Goal: Find specific page/section: Find specific page/section

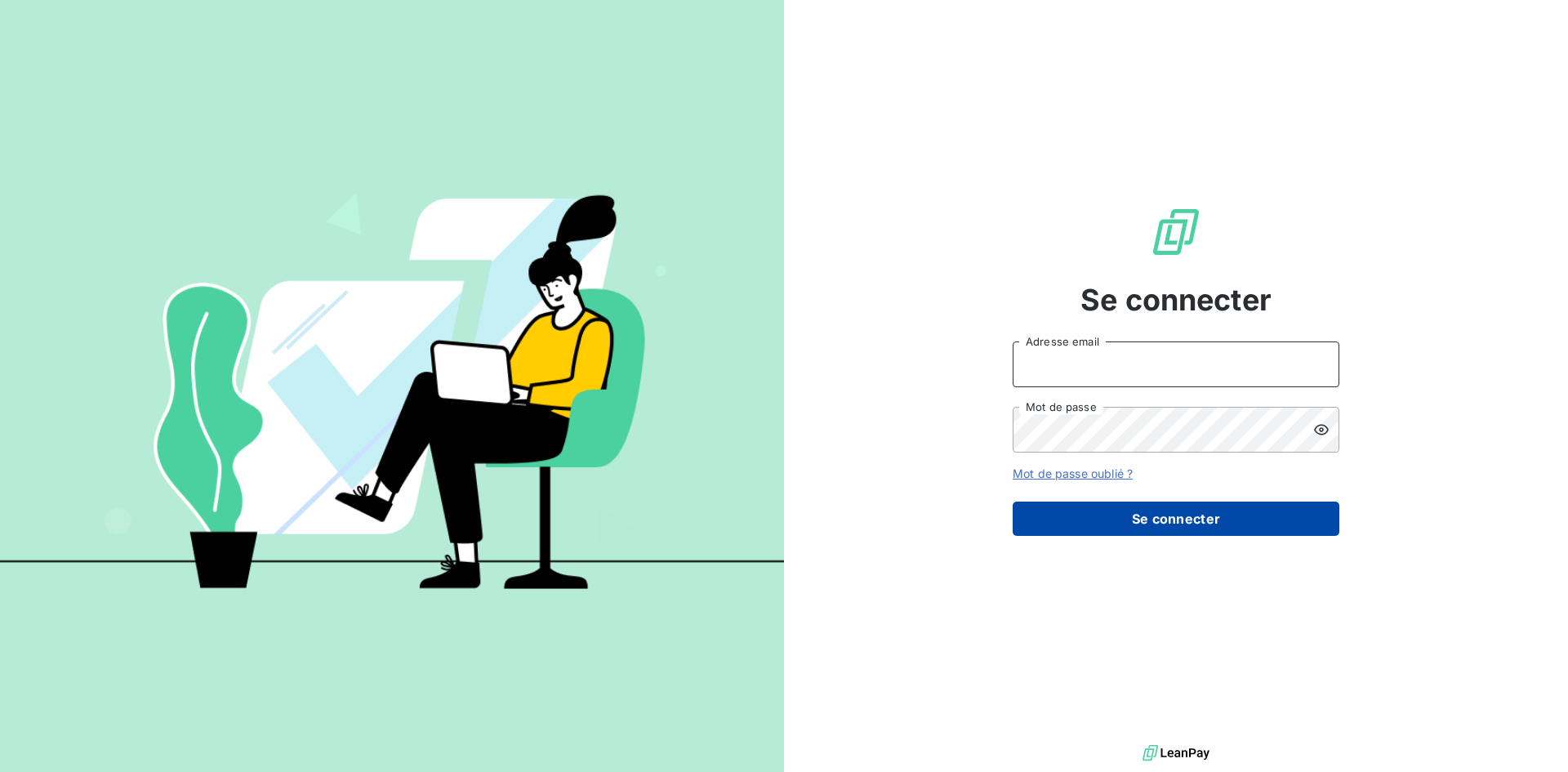
type input "[EMAIL_ADDRESS][DOMAIN_NAME]"
click at [1235, 526] on button "Se connecter" at bounding box center [1176, 518] width 327 height 34
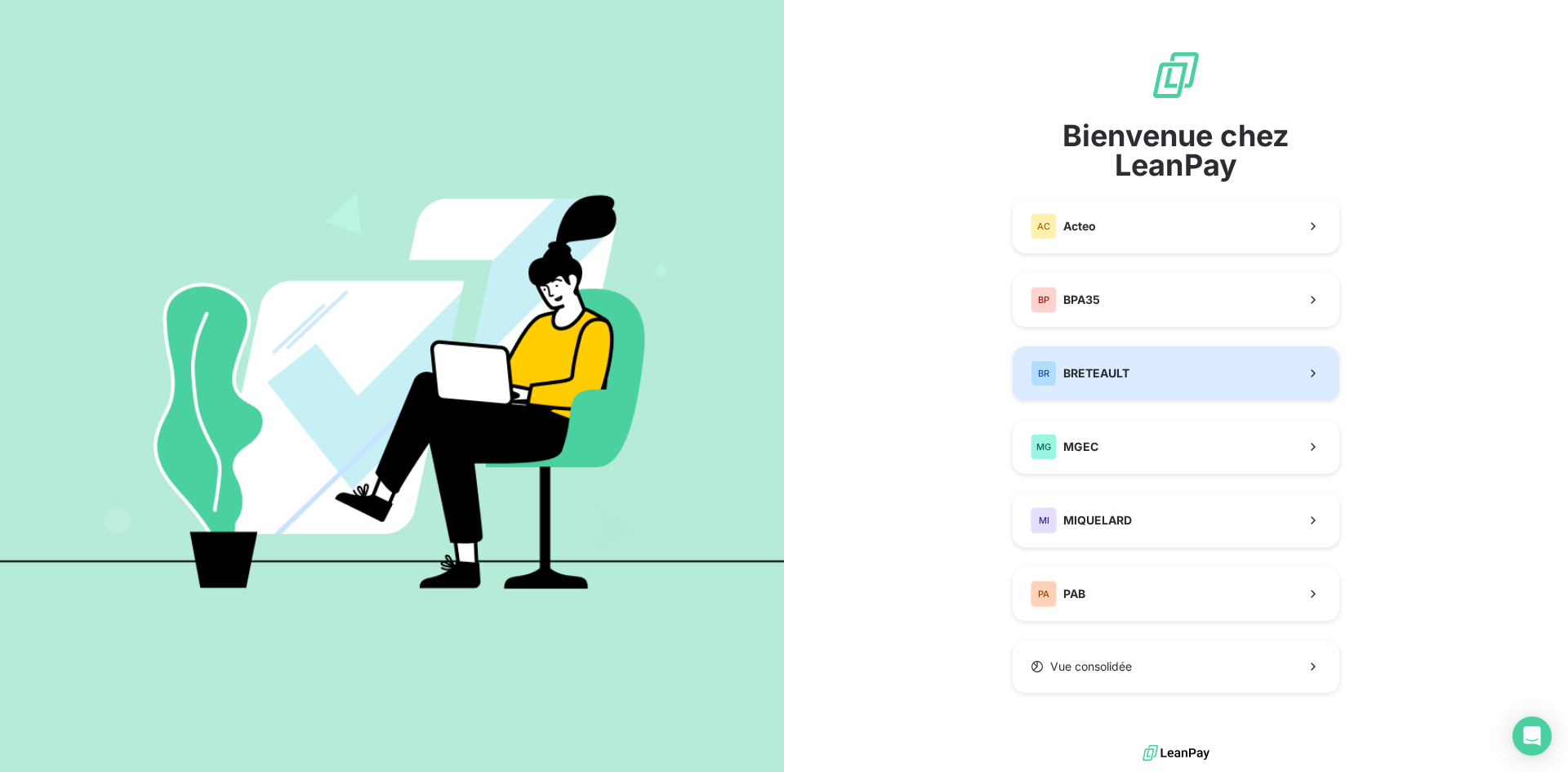
click at [1195, 362] on button "[PERSON_NAME]" at bounding box center [1176, 373] width 327 height 54
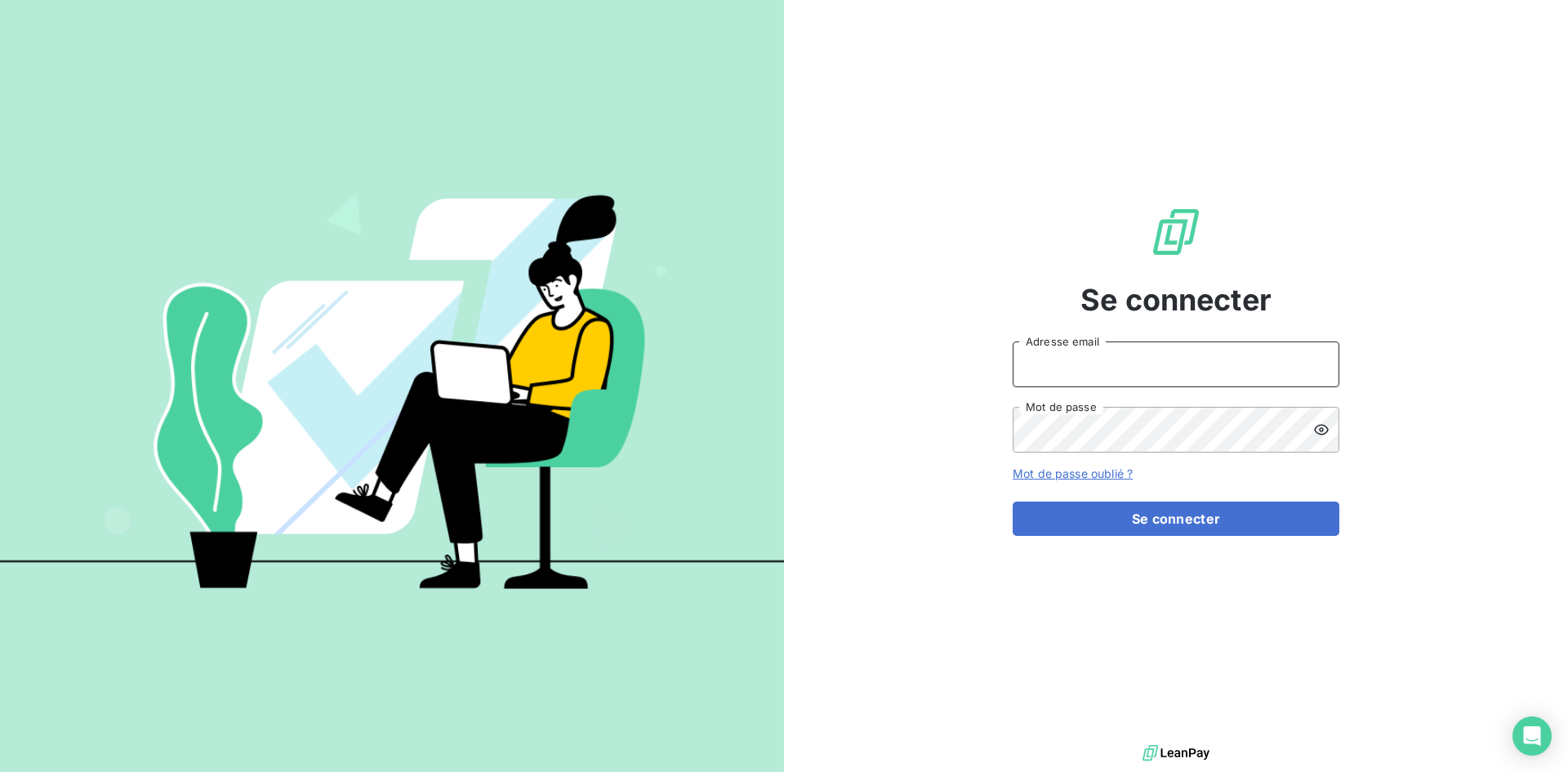
type input "[EMAIL_ADDRESS][DOMAIN_NAME]"
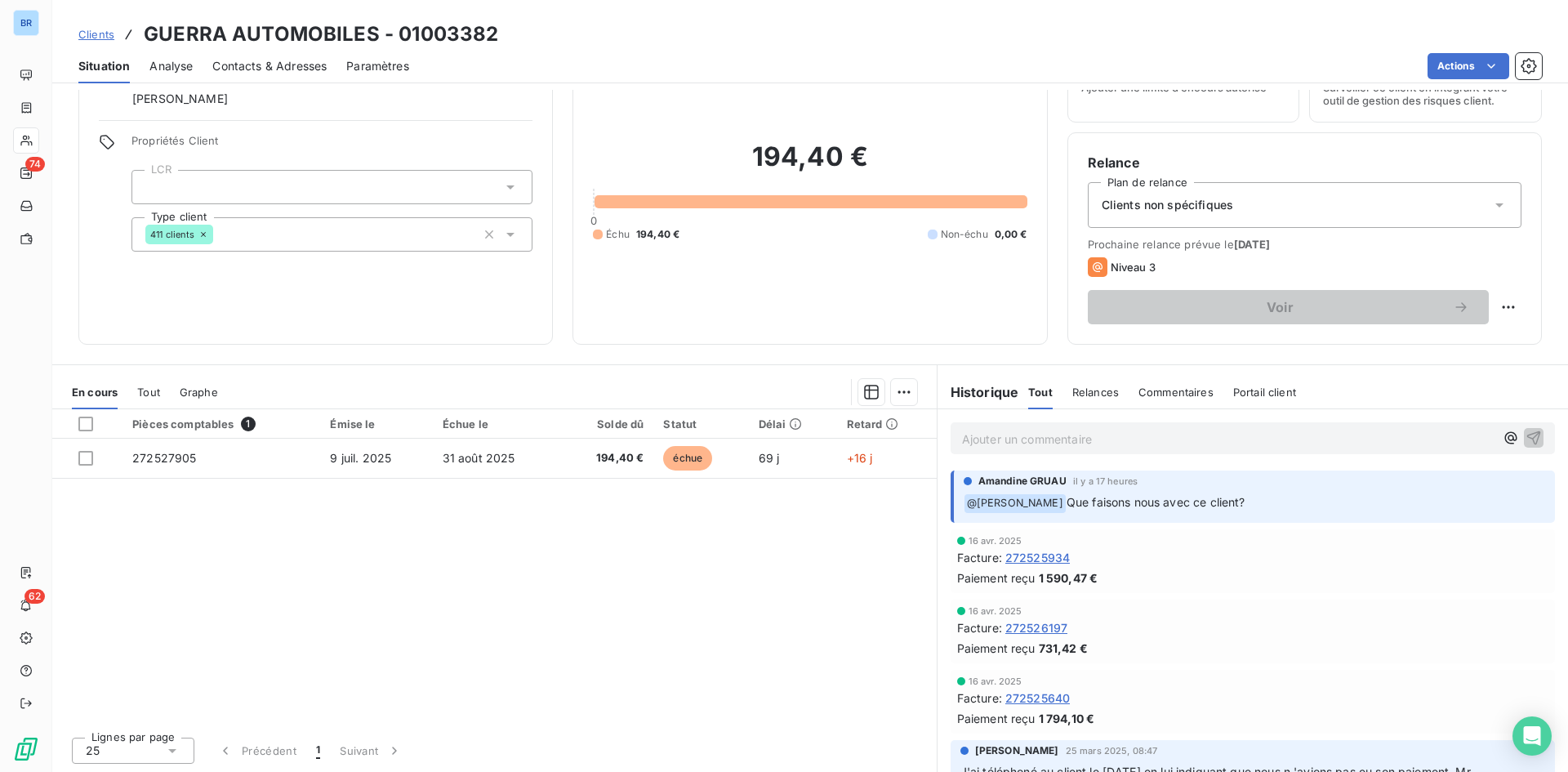
scroll to position [82, 0]
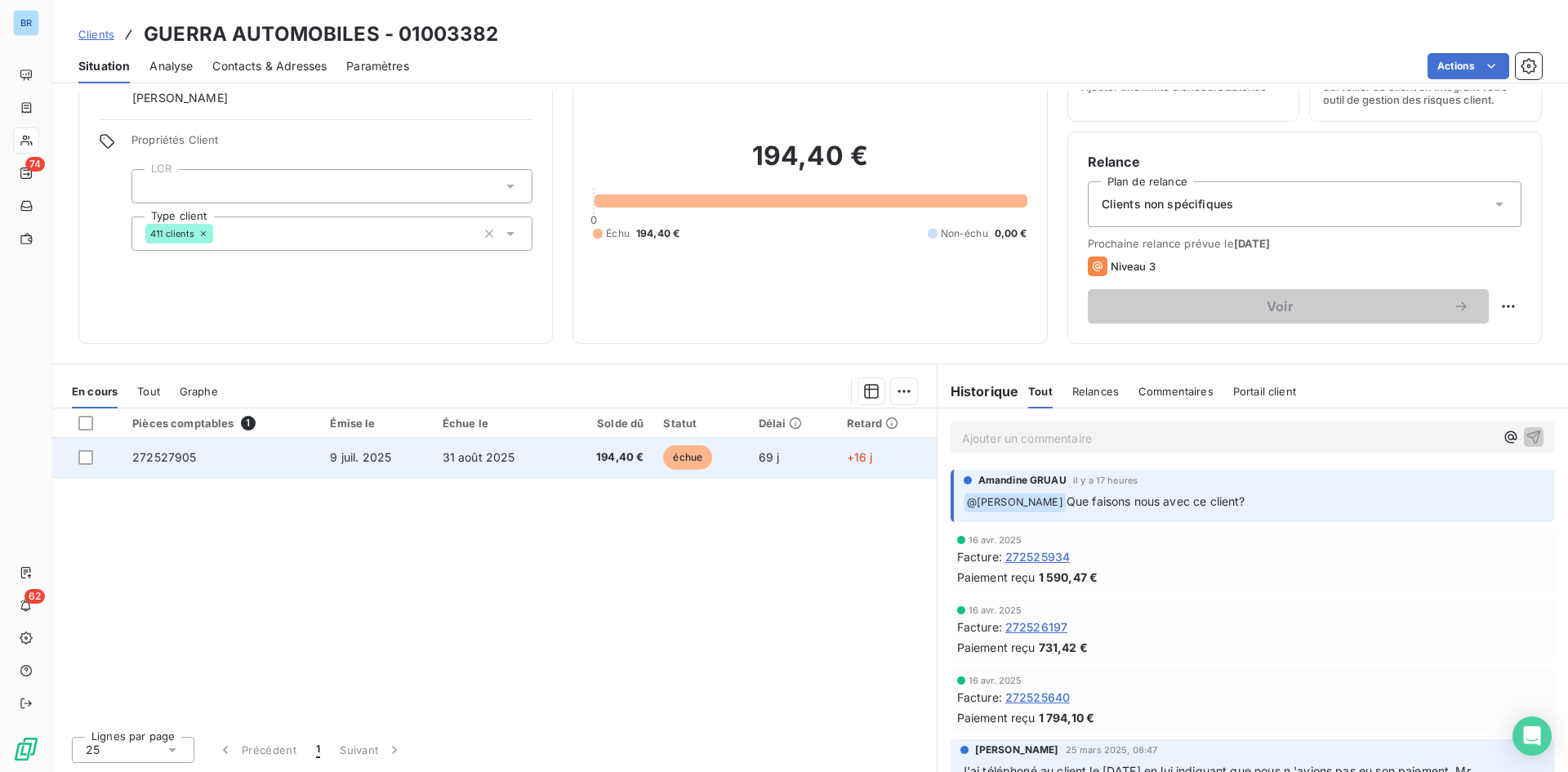
click at [176, 456] on span "272527905" at bounding box center [164, 458] width 64 height 14
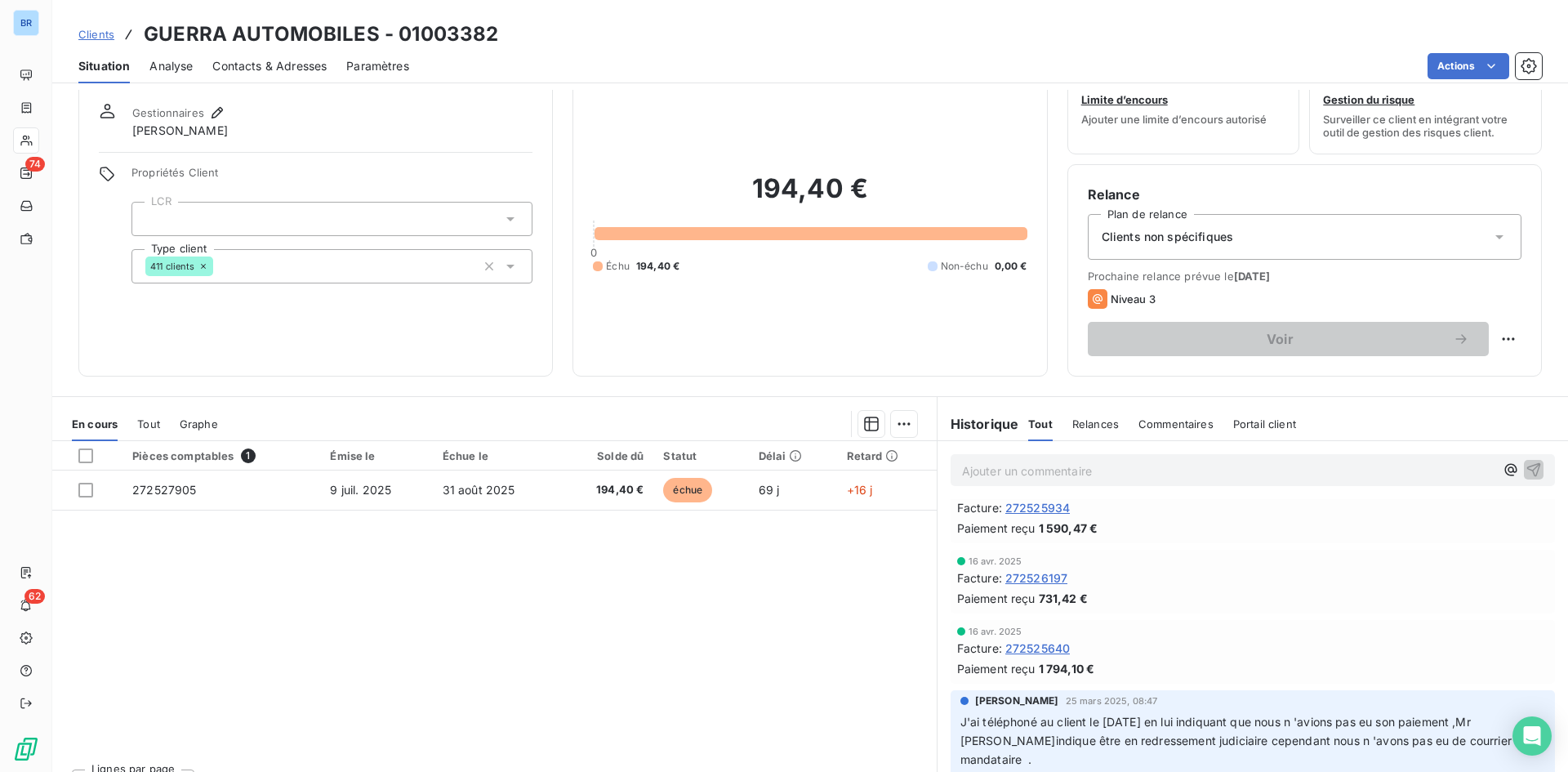
scroll to position [82, 0]
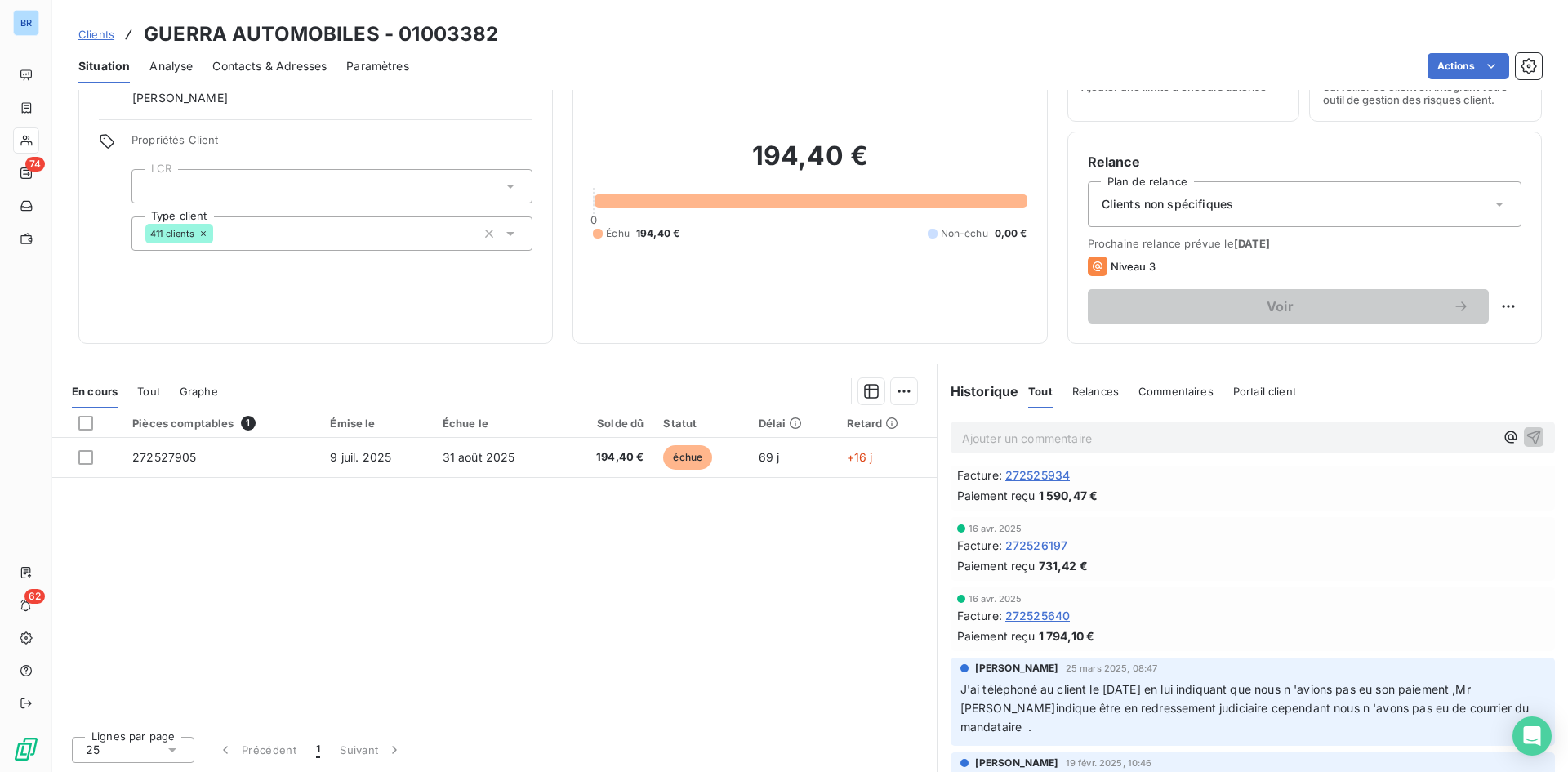
click at [695, 637] on div "Pièces comptables 1 Émise le Échue le Solde dû Statut Délai Retard 272527905 [D…" at bounding box center [494, 565] width 884 height 314
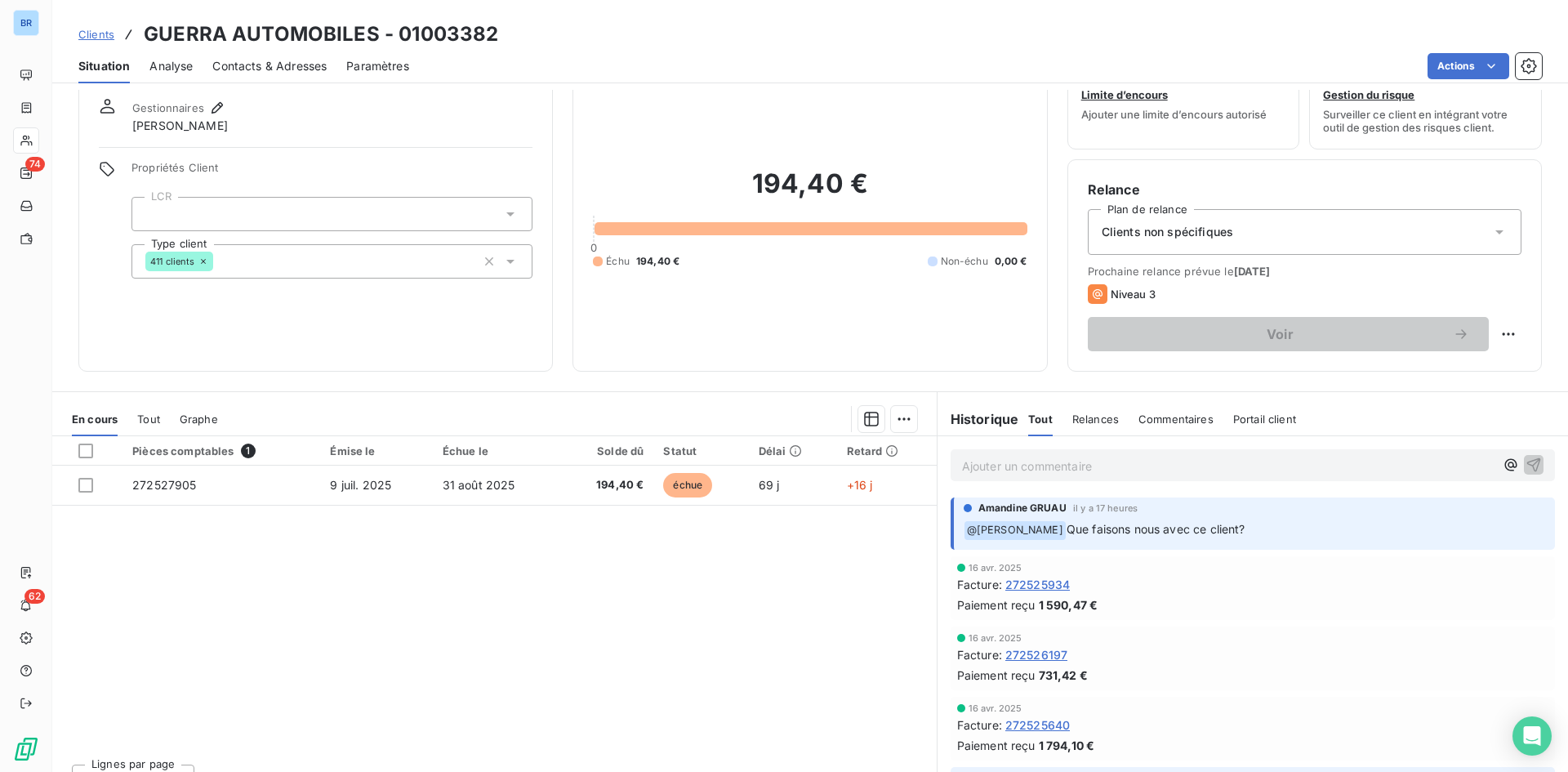
scroll to position [82, 0]
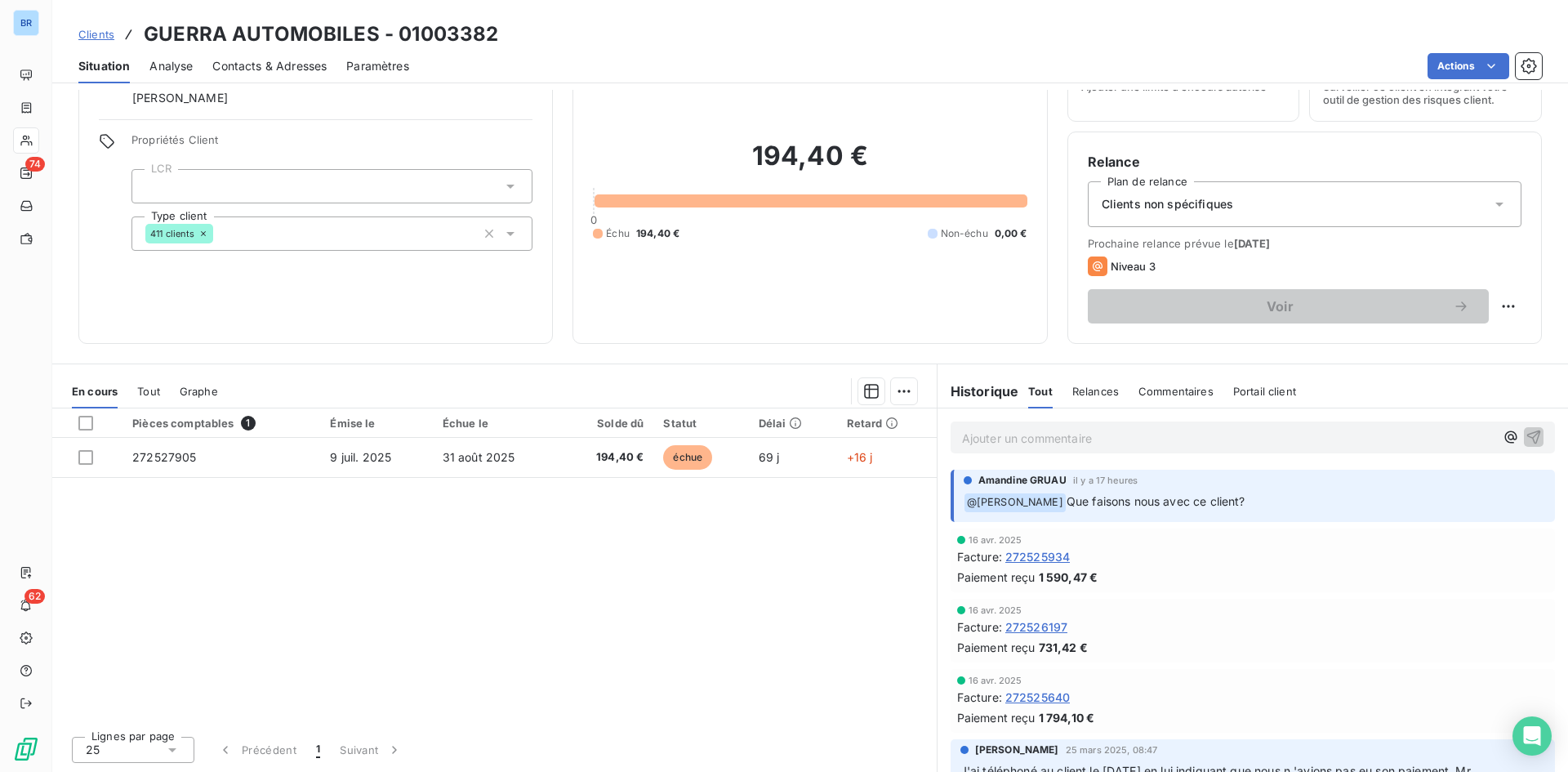
click at [1236, 503] on p "﻿ @ Sonia LEDUC Que faisons nous avec ce client?" at bounding box center [1255, 503] width 582 height 20
click at [1253, 442] on p "Ajouter un commentaire ﻿" at bounding box center [1228, 438] width 533 height 21
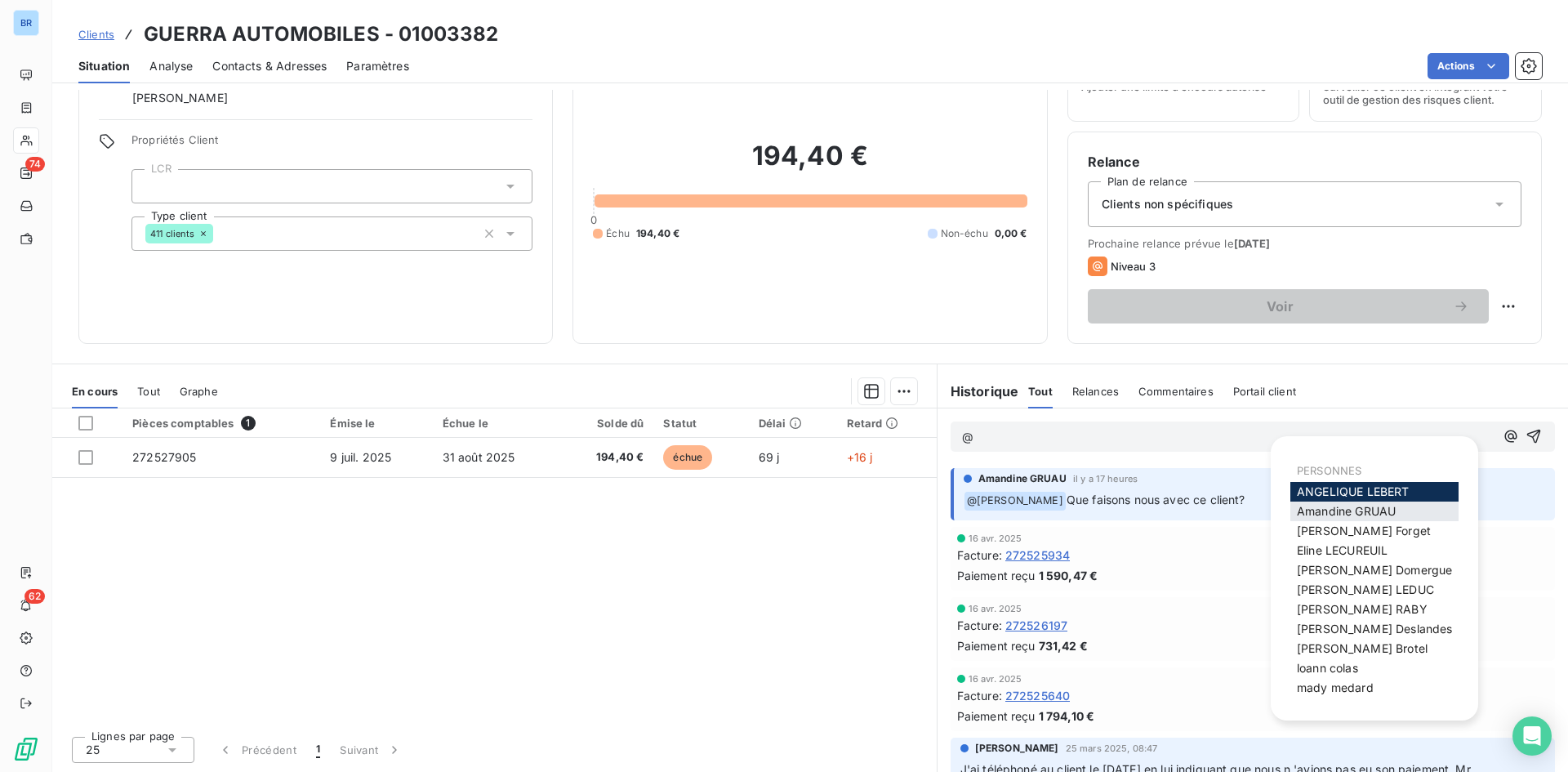
click at [1333, 513] on span "Amandine GRUAU" at bounding box center [1346, 511] width 99 height 14
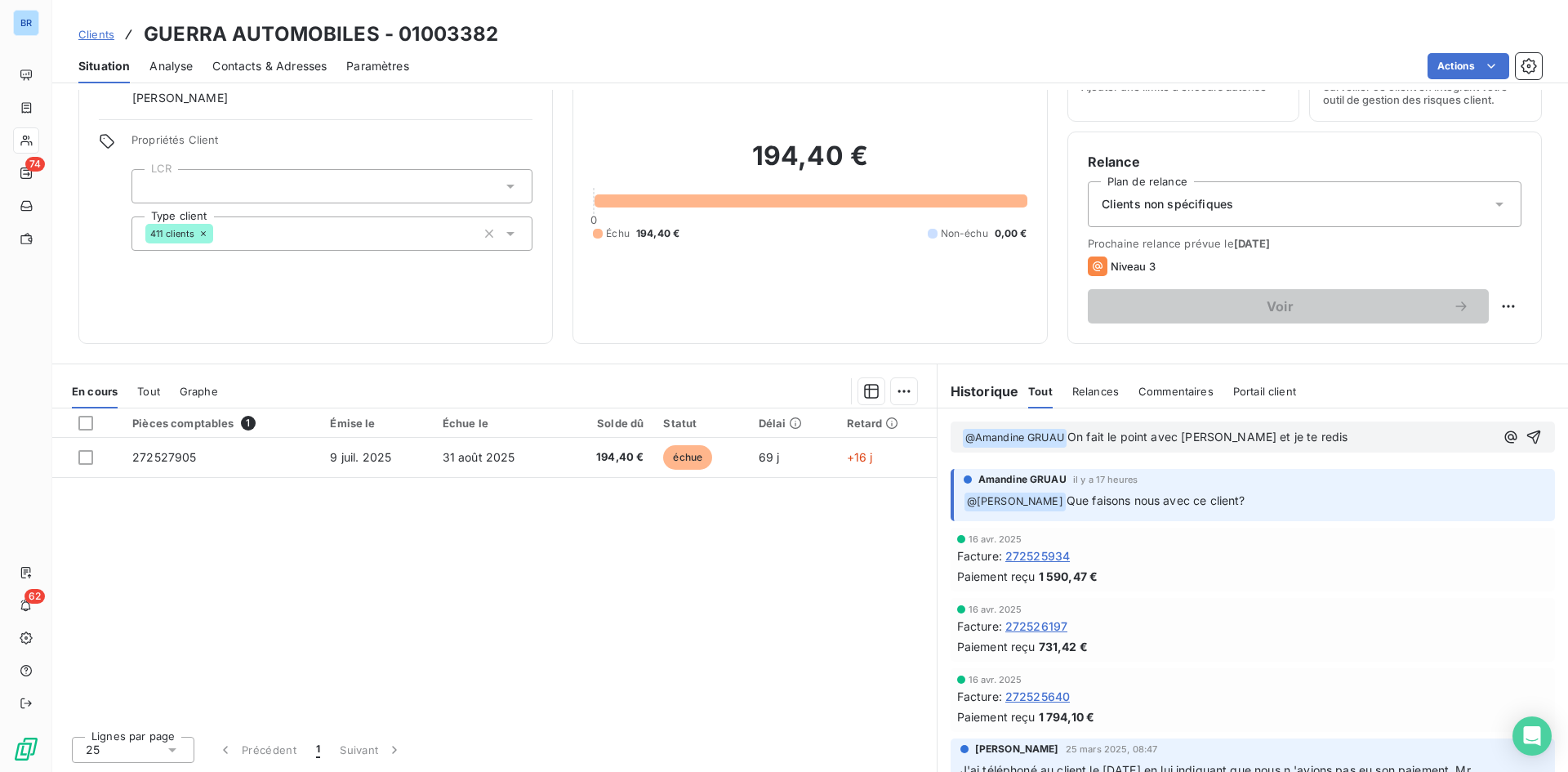
click at [1519, 437] on div "﻿ @ Amandine GRUAU ﻿ On fait le point avec GULE et je te redis" at bounding box center [1253, 437] width 604 height 31
click at [1527, 438] on icon "button" at bounding box center [1534, 437] width 14 height 14
